Goal: Book appointment/travel/reservation

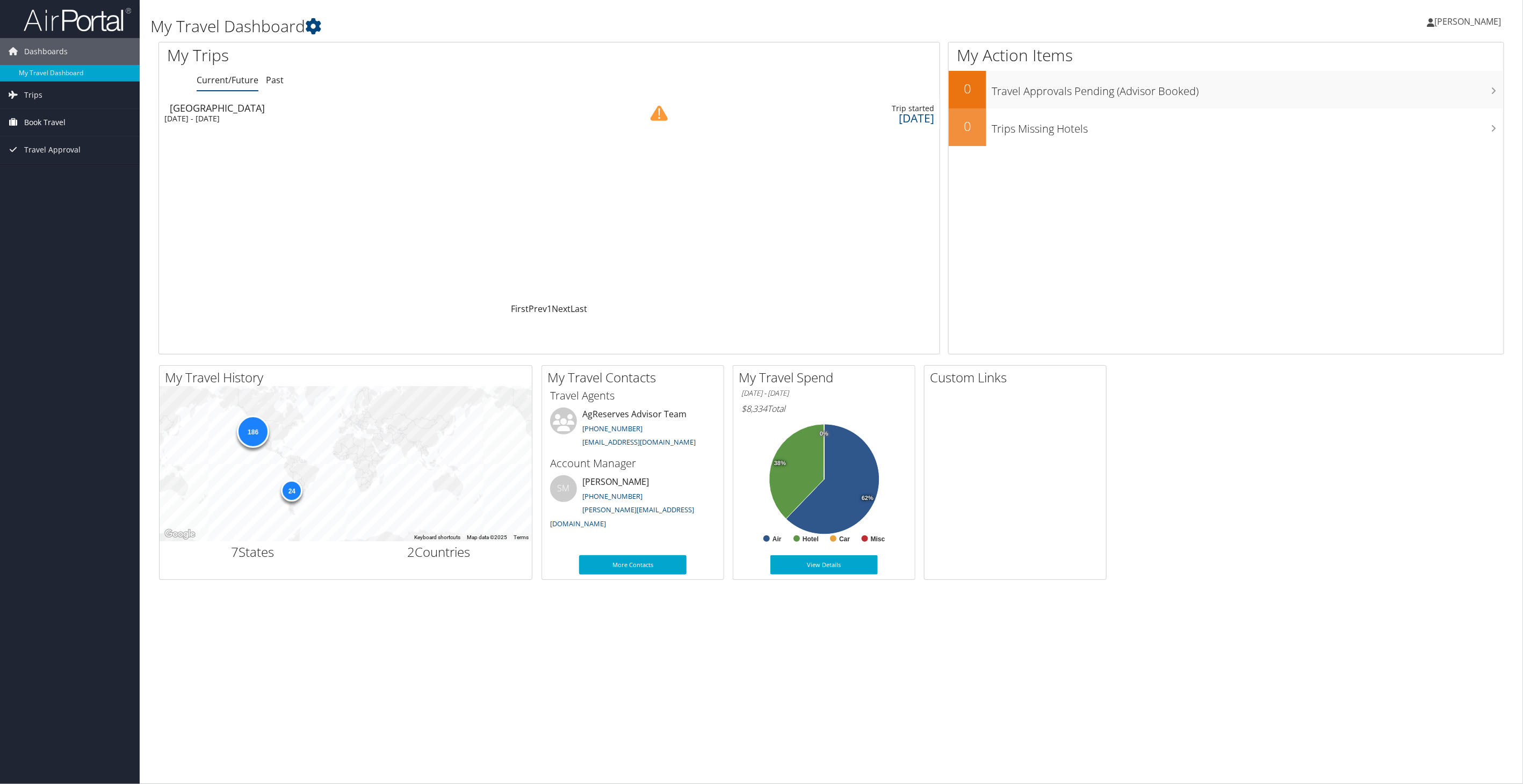
click at [60, 122] on span "Book Travel" at bounding box center [45, 123] width 42 height 27
click at [54, 180] on link "Book/Manage Online Trips" at bounding box center [69, 176] width 140 height 16
